Goal: Navigation & Orientation: Find specific page/section

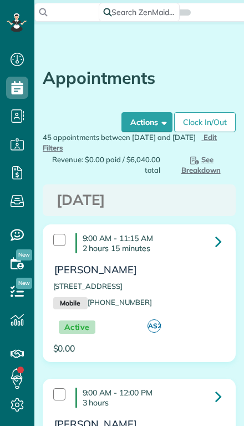
scroll to position [5, 5]
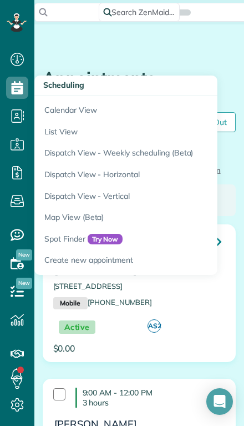
click at [59, 112] on link "Calendar View" at bounding box center [173, 109] width 278 height 26
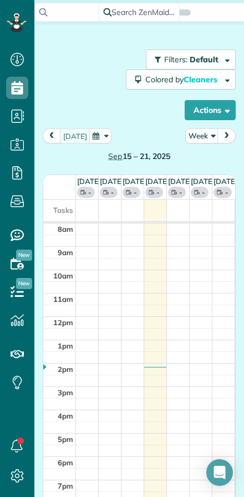
scroll to position [5, 5]
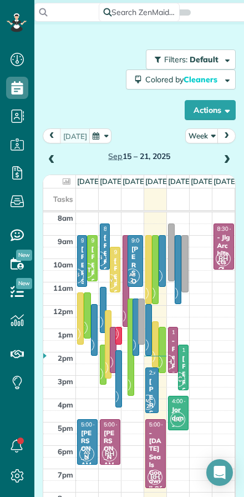
click at [204, 139] on button "Week" at bounding box center [202, 135] width 33 height 15
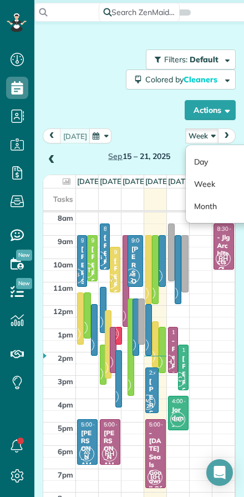
click at [202, 159] on link "Day" at bounding box center [230, 162] width 88 height 22
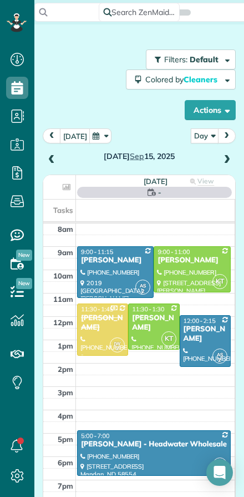
click at [75, 134] on button "[DATE]" at bounding box center [75, 135] width 31 height 15
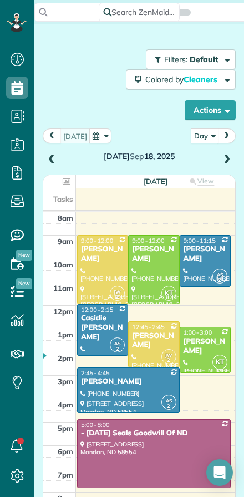
click at [164, 288] on span "KT" at bounding box center [169, 293] width 15 height 15
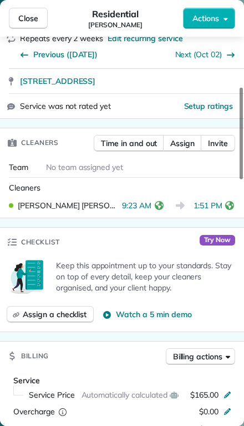
scroll to position [226, 0]
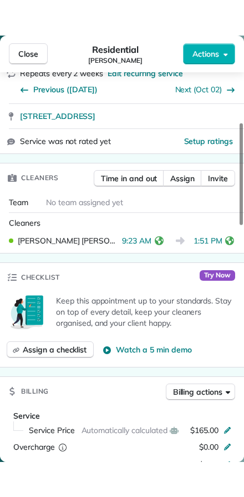
scroll to position [497, 34]
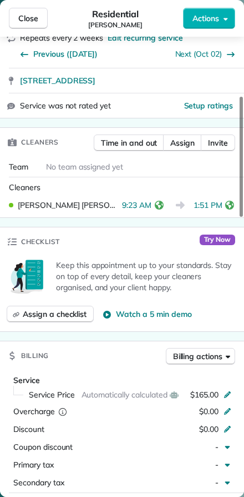
click at [23, 21] on span "Close" at bounding box center [28, 18] width 20 height 11
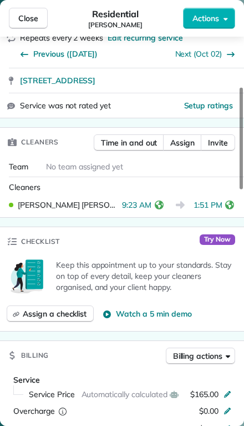
scroll to position [451, 34]
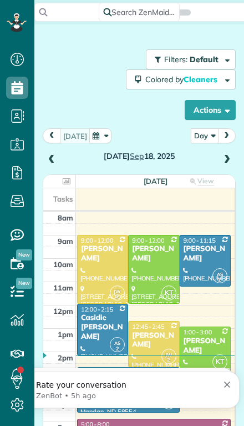
click at [210, 337] on div "[PERSON_NAME]" at bounding box center [205, 346] width 44 height 19
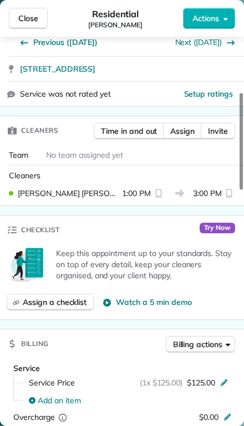
scroll to position [237, 0]
